Goal: Transaction & Acquisition: Purchase product/service

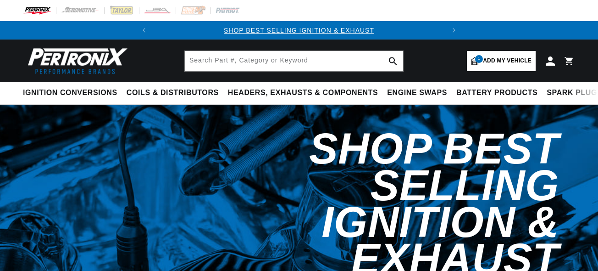
select select "1966"
select select "Chevrolet"
select select "Chevelle"
select select "396cid-6.5L"
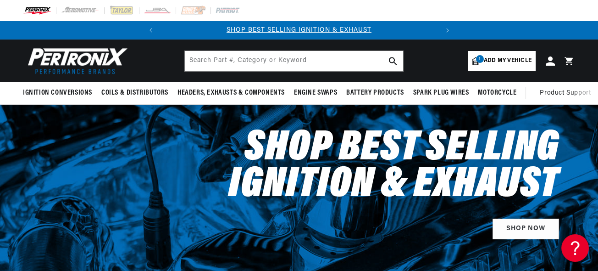
click at [480, 57] on span "1" at bounding box center [480, 59] width 8 height 8
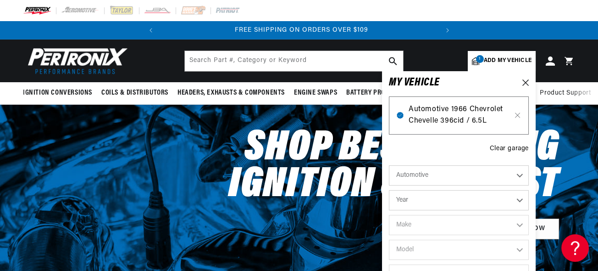
scroll to position [0, 278]
click at [443, 108] on span "Automotive 1966 Chevrolet Chevelle 396cid / 6.5L" at bounding box center [459, 115] width 100 height 23
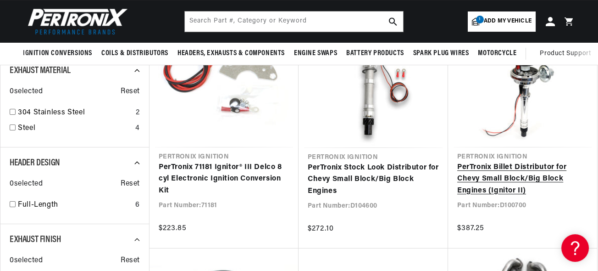
click at [588, 161] on link "PerTronix Billet Distributor for Chevy Small Block/Big Block Engines (Ignitor I…" at bounding box center [522, 178] width 131 height 35
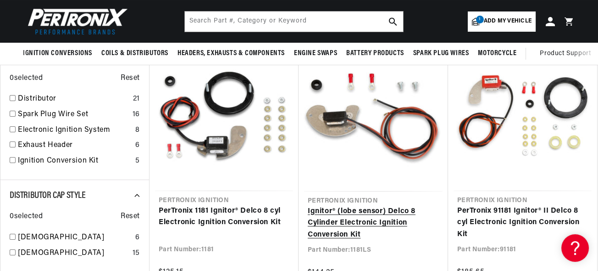
click at [377, 230] on link "Ignitor® (lobe sensor) Delco 8 Cylinder Electronic Ignition Conversion Kit" at bounding box center [373, 222] width 131 height 35
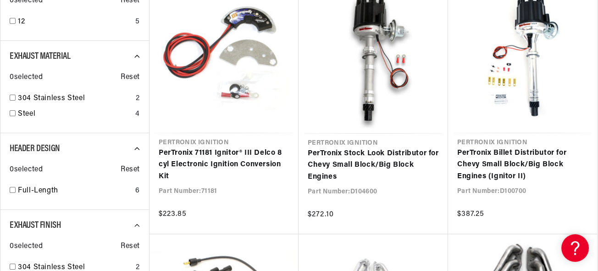
scroll to position [0, 278]
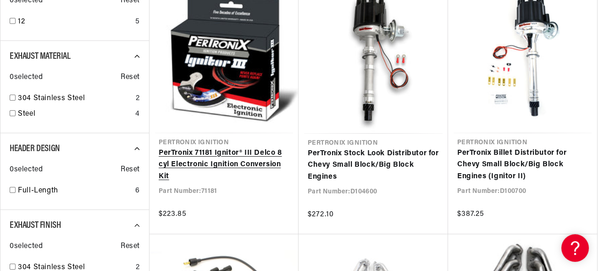
click at [203, 147] on link "PerTronix 71181 Ignitor® III Delco 8 cyl Electronic Ignition Conversion Kit" at bounding box center [224, 164] width 131 height 35
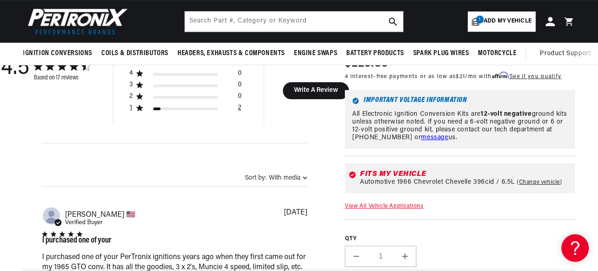
click at [140, 107] on icon "1 star by 2 reviews" at bounding box center [139, 107] width 7 height 7
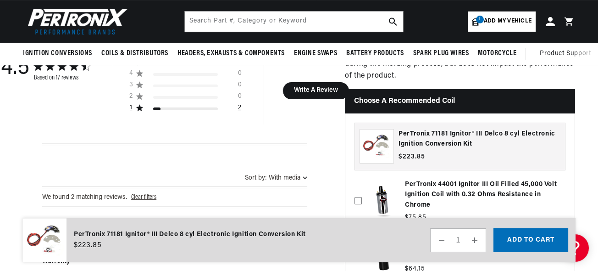
click at [140, 107] on icon "1 star by 2 reviews" at bounding box center [139, 107] width 7 height 7
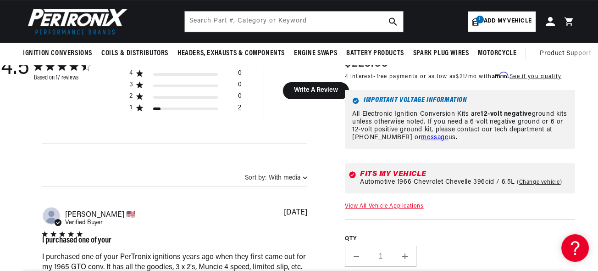
click at [136, 107] on div "1" at bounding box center [136, 108] width 14 height 8
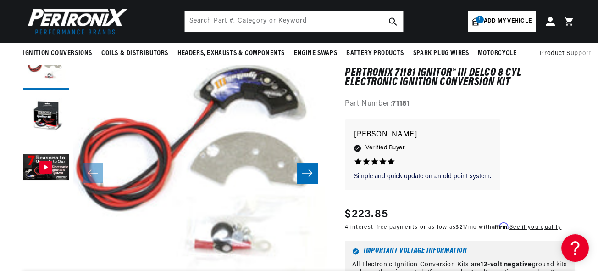
click at [304, 173] on icon "Slide right" at bounding box center [307, 172] width 11 height 9
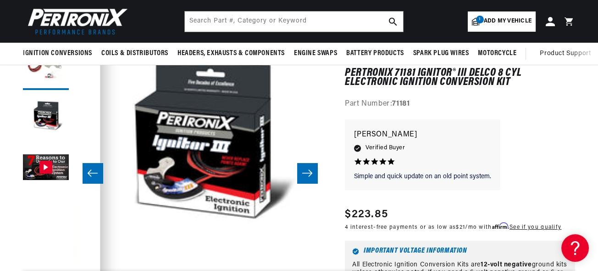
scroll to position [0, 253]
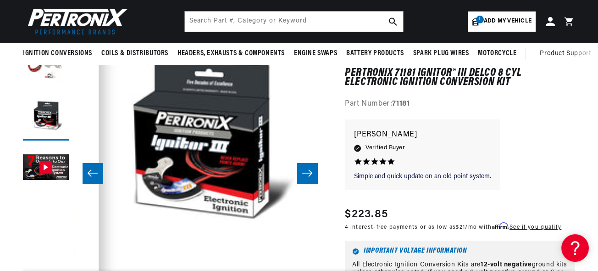
click at [304, 173] on icon "Slide right" at bounding box center [307, 172] width 11 height 9
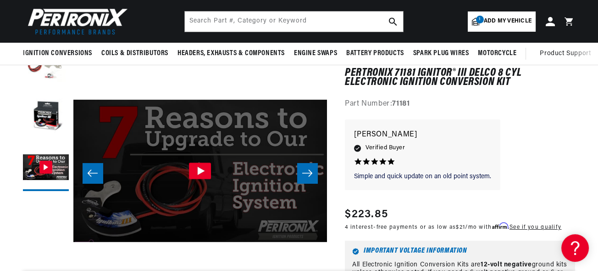
scroll to position [0, 278]
click at [304, 173] on icon "Slide right" at bounding box center [307, 172] width 11 height 9
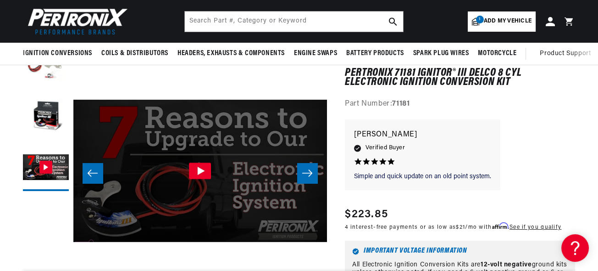
scroll to position [0, 0]
click at [304, 173] on icon "Slide right" at bounding box center [307, 172] width 11 height 9
click at [89, 170] on icon "Slide left" at bounding box center [92, 172] width 11 height 9
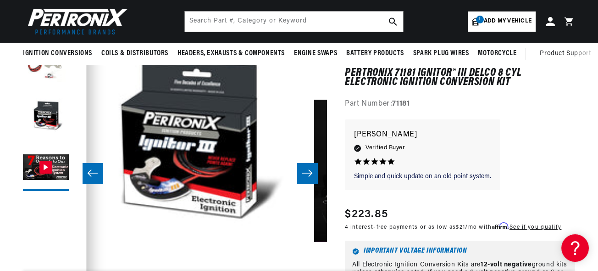
scroll to position [0, 253]
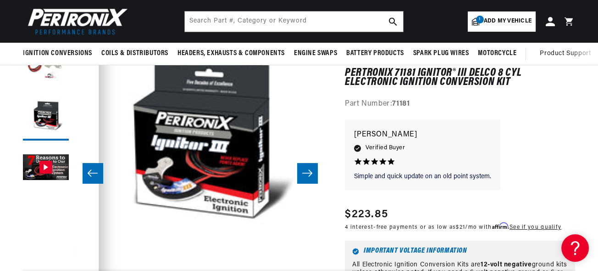
click at [89, 170] on icon "Slide left" at bounding box center [92, 172] width 11 height 9
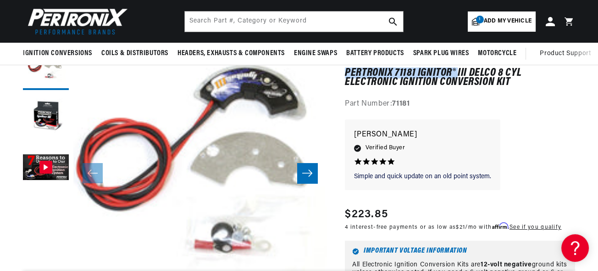
scroll to position [0, 278]
drag, startPoint x: 347, startPoint y: 72, endPoint x: 466, endPoint y: 73, distance: 118.8
click at [466, 73] on h1 "PerTronix 71181 Ignitor® III Delco 8 cyl Electronic Ignition Conversion Kit" at bounding box center [460, 77] width 230 height 19
copy h1 "PerTronix 71181 Ignitor® III"
